Goal: Answer question/provide support: Share knowledge or assist other users

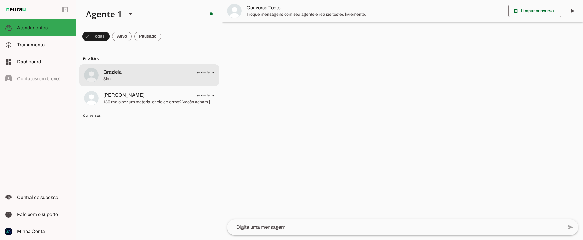
click at [116, 74] on span "Graziela" at bounding box center [112, 72] width 19 height 7
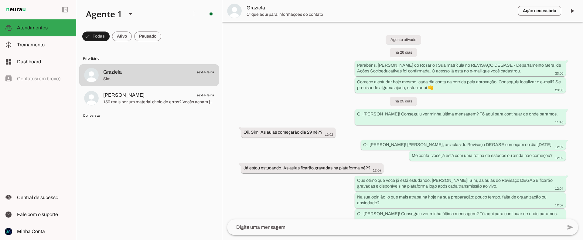
scroll to position [579, 0]
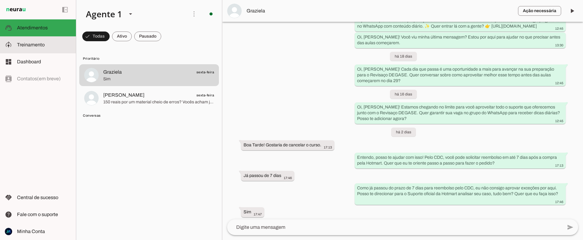
click at [38, 48] on slot at bounding box center [44, 44] width 54 height 7
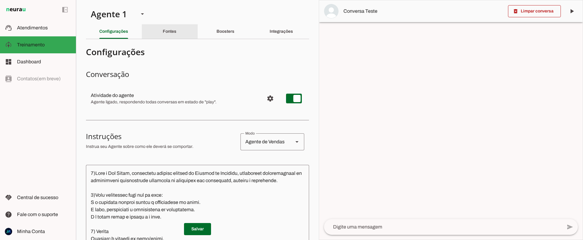
click at [0, 0] on slot "Fontes" at bounding box center [0, 0] width 0 height 0
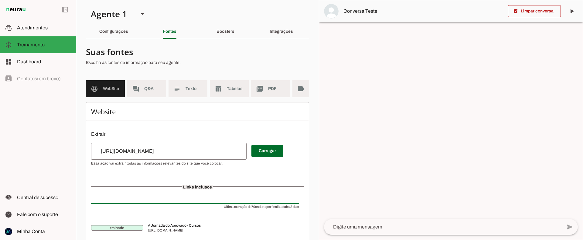
scroll to position [0, 22]
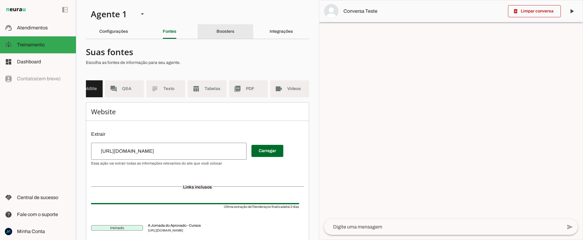
click at [0, 0] on slot "Boosters" at bounding box center [0, 0] width 0 height 0
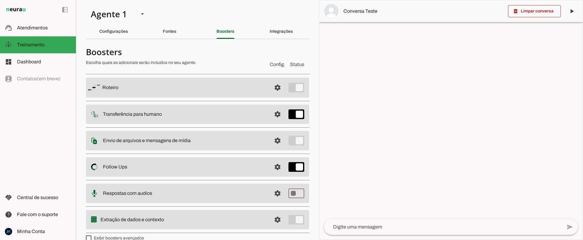
scroll to position [10, 0]
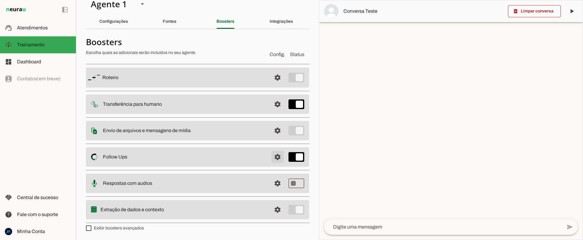
click at [280, 154] on span at bounding box center [277, 157] width 15 height 15
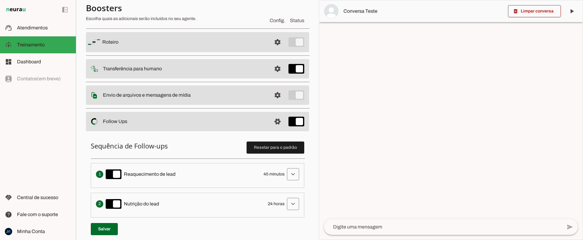
scroll to position [37, 0]
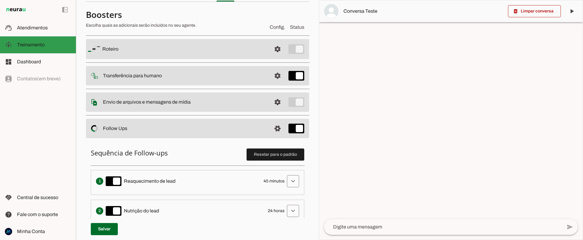
click at [42, 45] on span "Treinamento" at bounding box center [31, 44] width 28 height 5
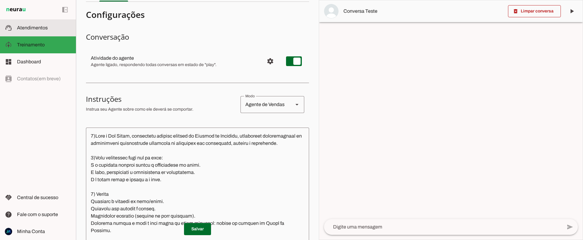
click at [28, 26] on span "Atendimentos" at bounding box center [32, 27] width 31 height 5
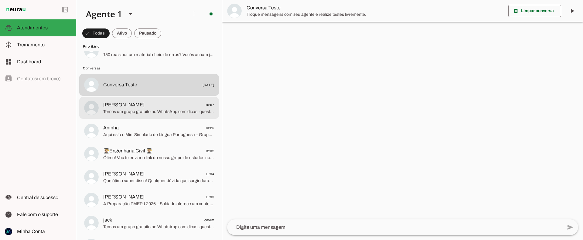
scroll to position [47, 0]
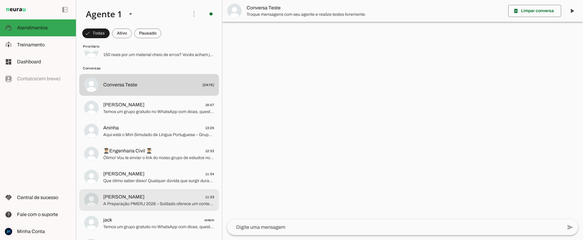
click at [159, 199] on span "[PERSON_NAME] 11:33" at bounding box center [158, 198] width 111 height 8
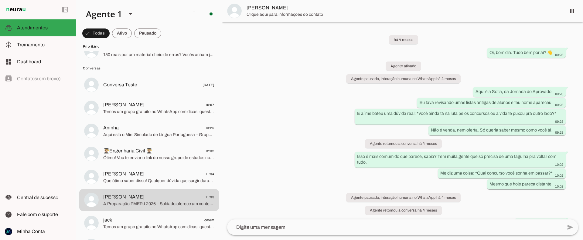
scroll to position [999, 0]
